Goal: Check status: Check status

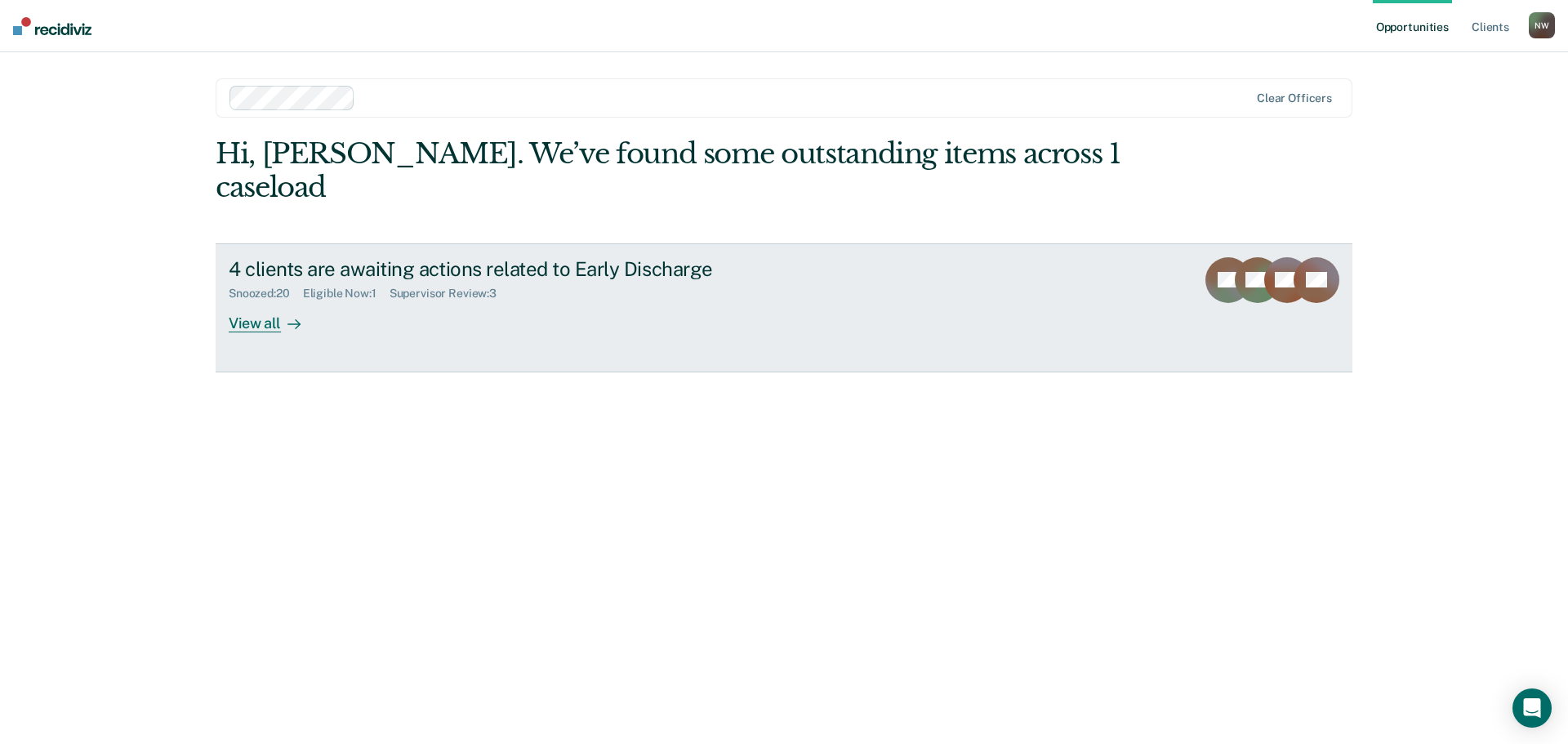
click at [281, 314] on div at bounding box center [291, 323] width 20 height 19
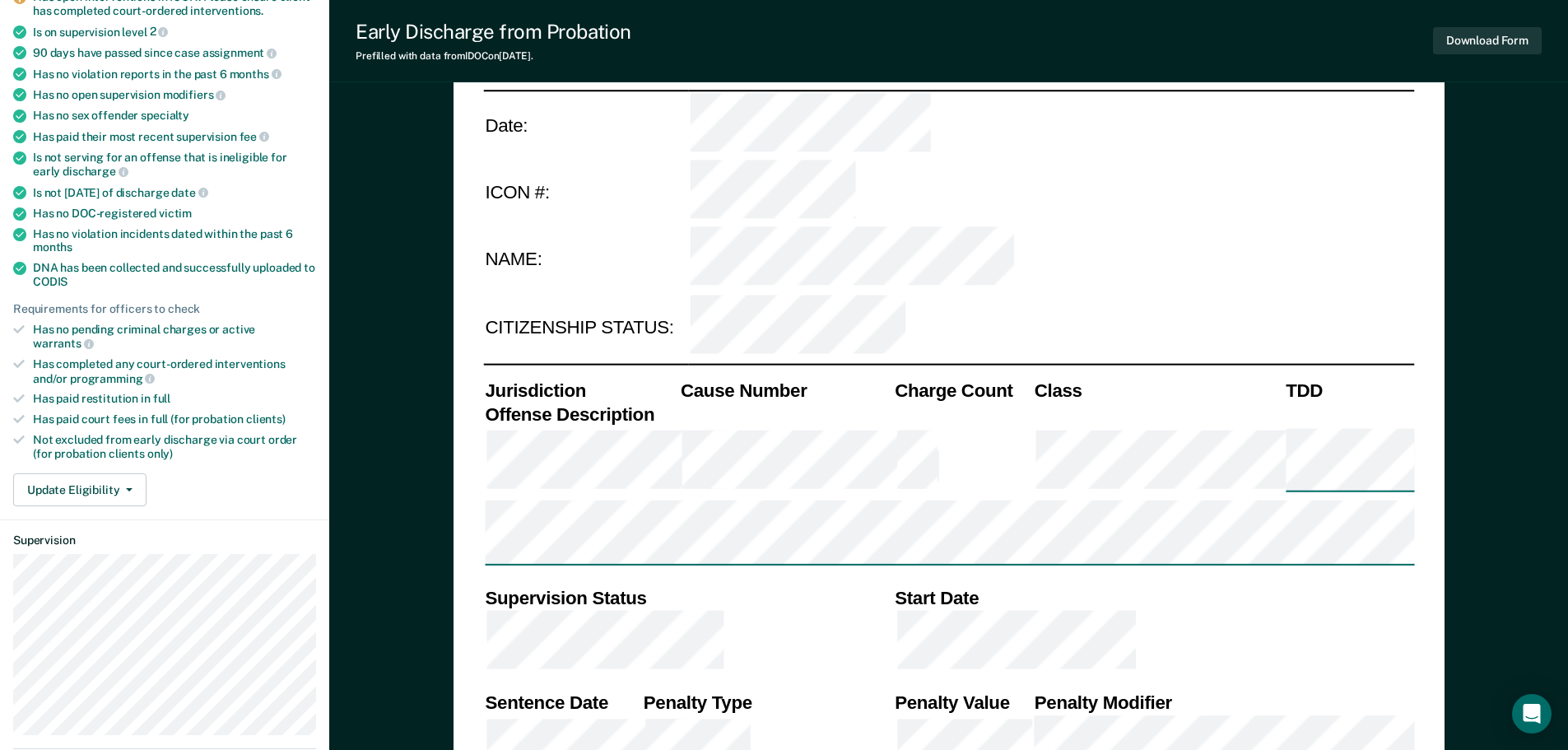
scroll to position [247, 0]
click at [83, 472] on button "Update Eligibility" at bounding box center [79, 489] width 133 height 33
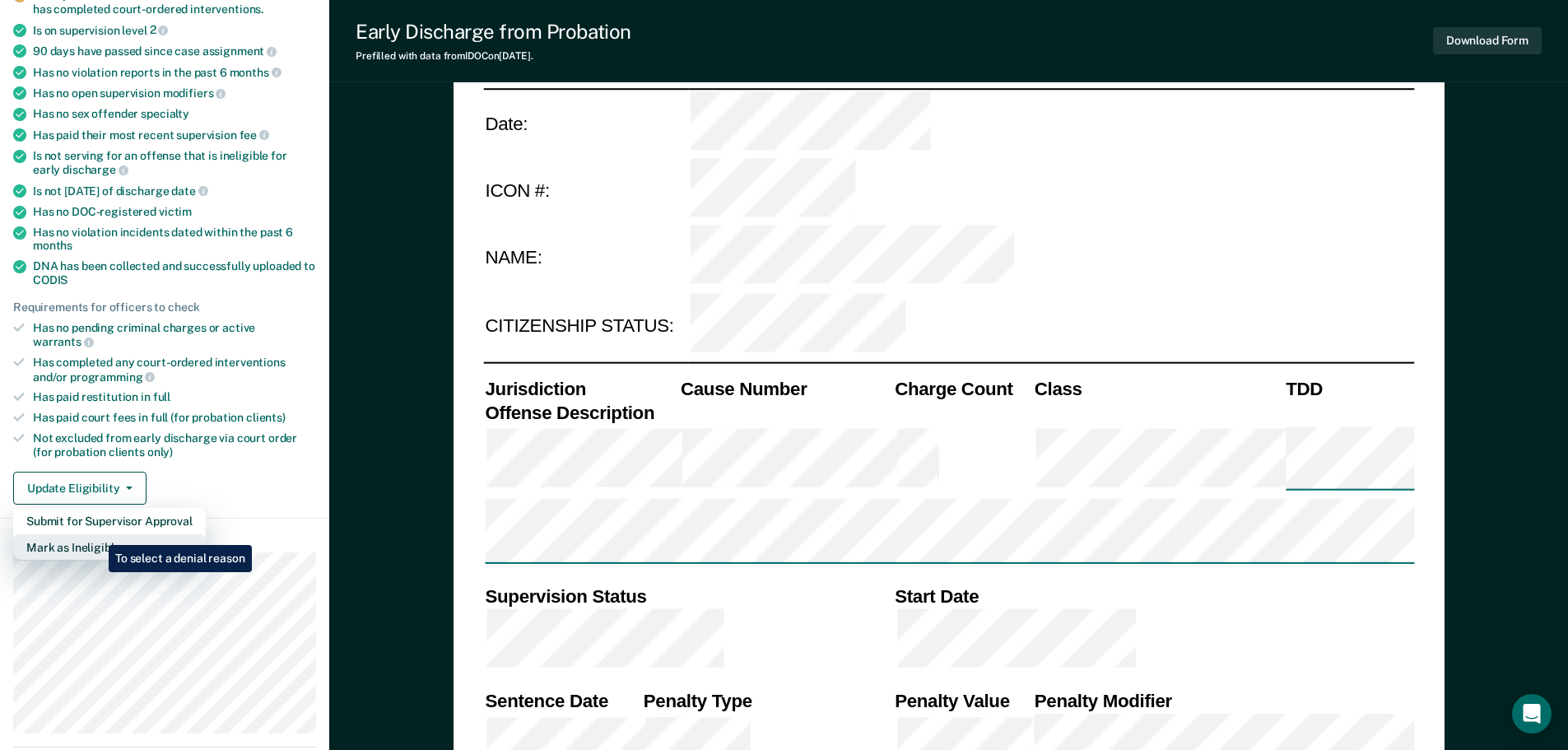
click at [97, 534] on button "Mark as Ineligible" at bounding box center [109, 548] width 192 height 27
type textarea "x"
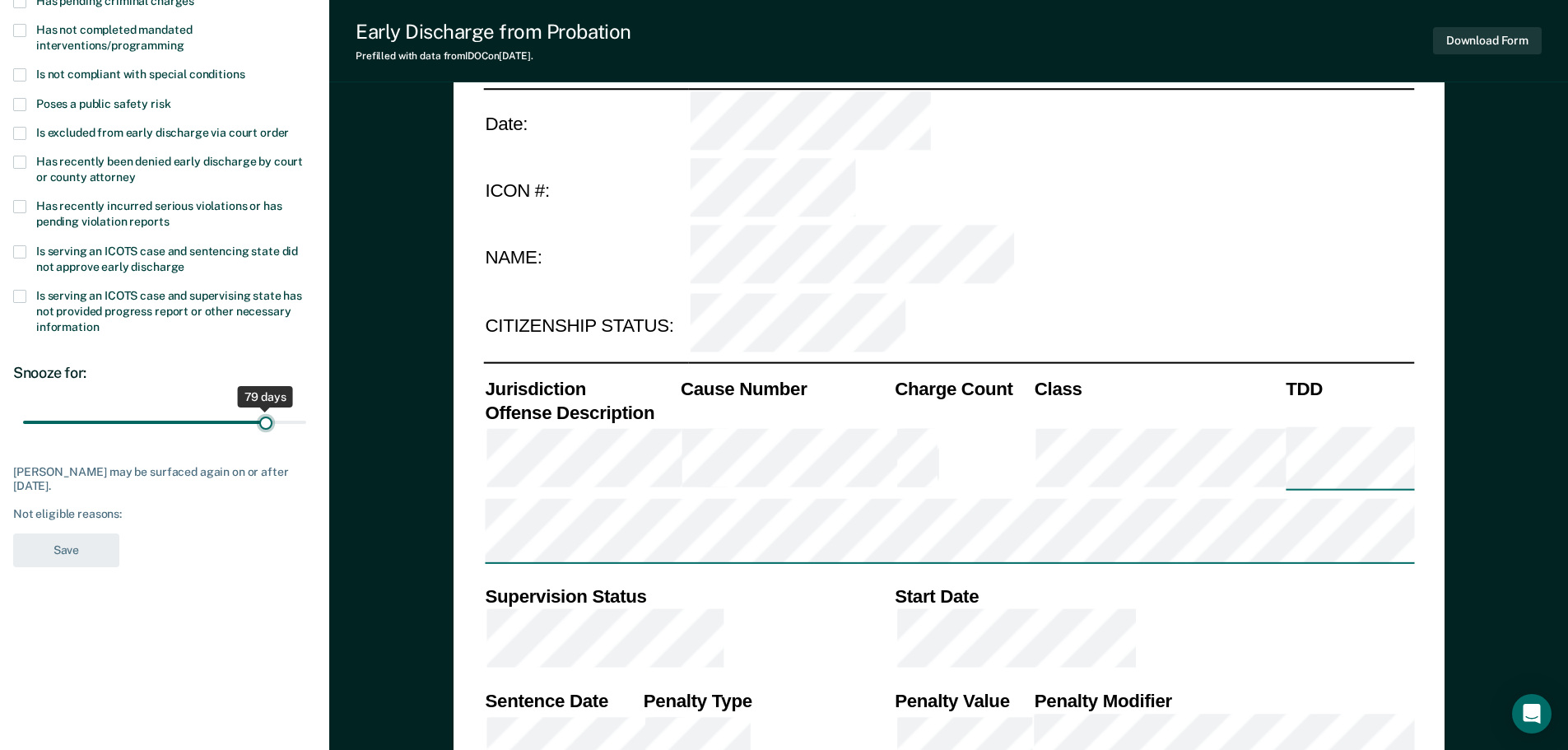
drag, startPoint x: 121, startPoint y: 420, endPoint x: 265, endPoint y: 420, distance: 144.0
type input "79"
click at [265, 420] on input "range" at bounding box center [165, 422] width 283 height 29
click at [17, 249] on span at bounding box center [20, 252] width 13 height 13
click at [49, 552] on button "Save" at bounding box center [66, 550] width 106 height 34
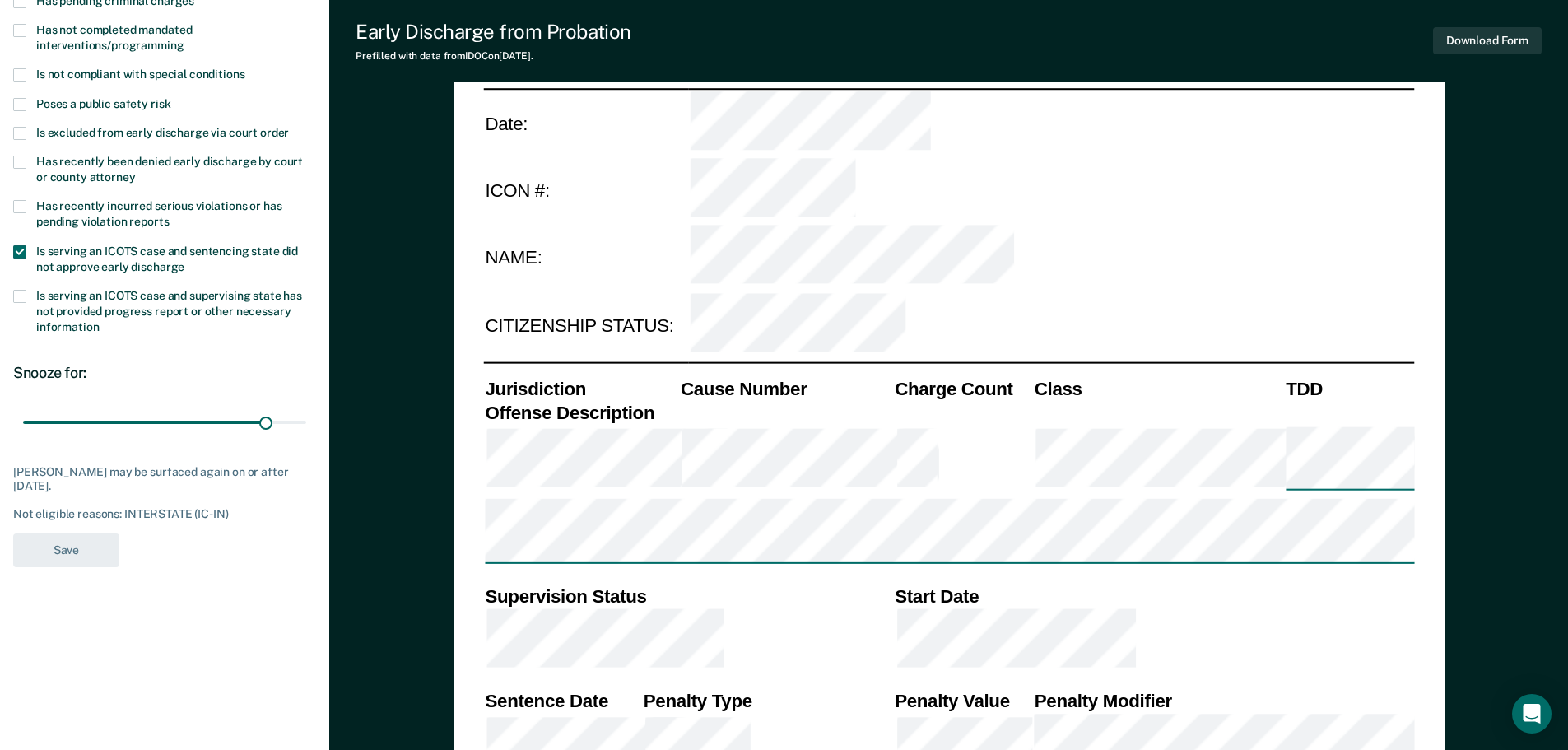
type textarea "x"
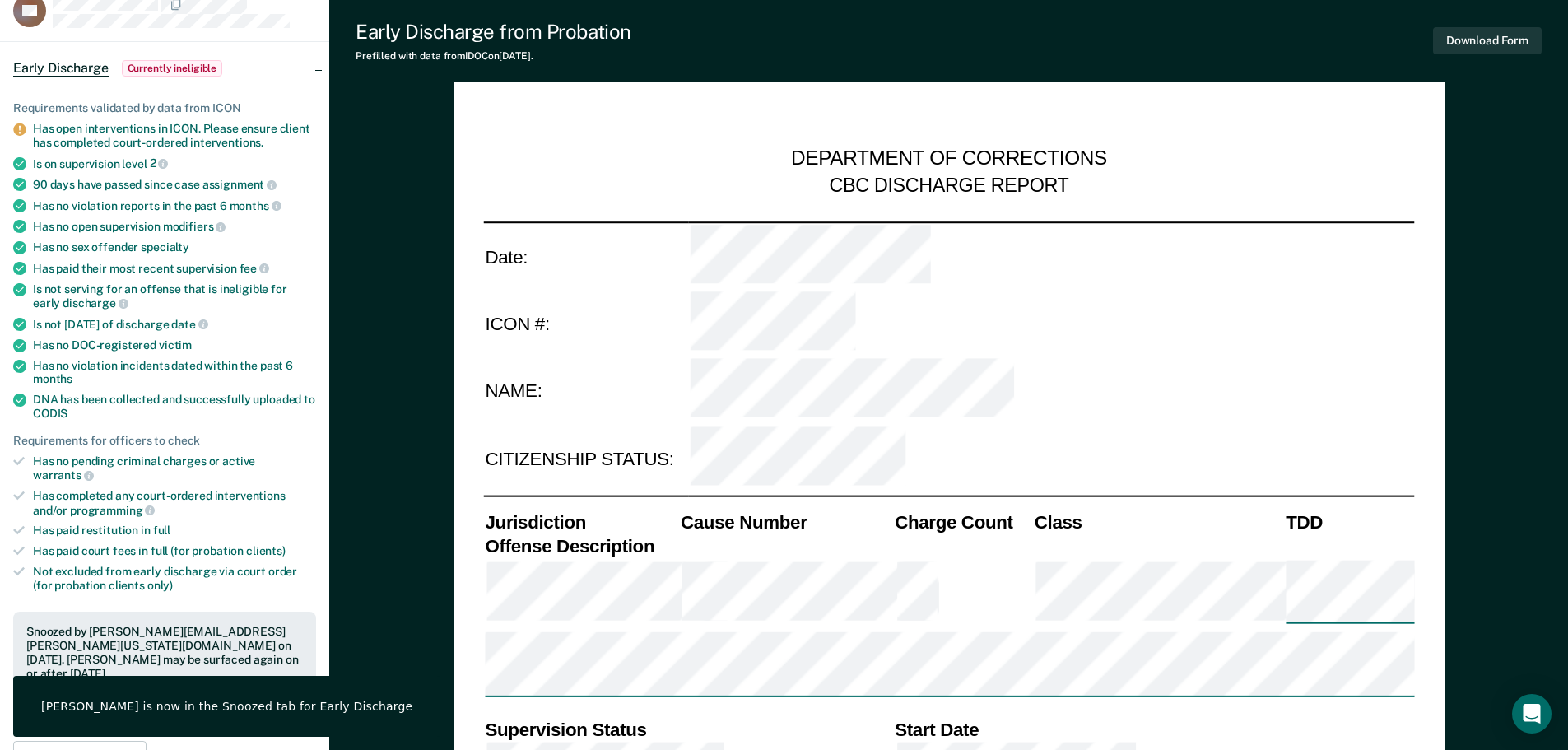
scroll to position [0, 0]
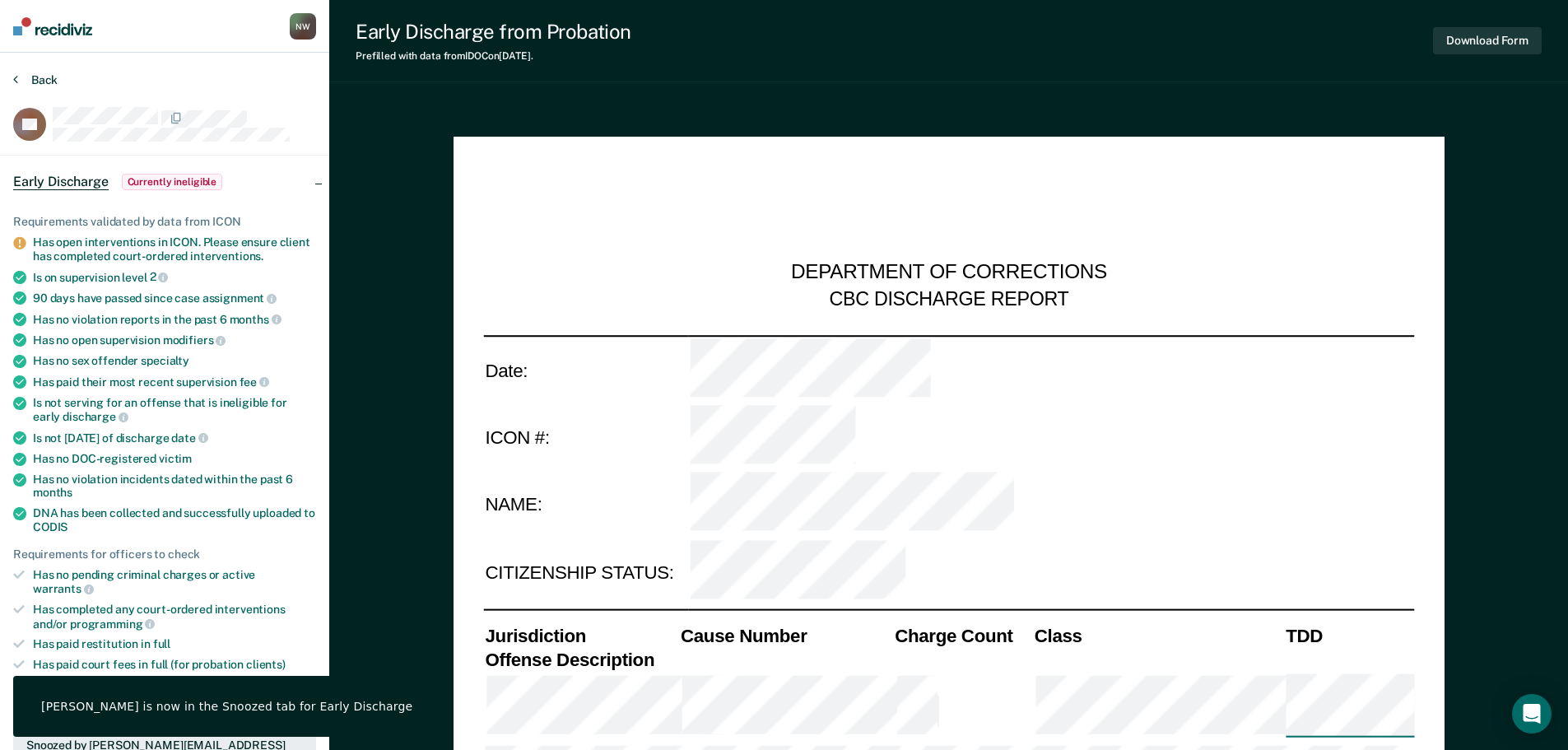
click at [43, 77] on button "Back" at bounding box center [35, 80] width 44 height 14
